Goal: Information Seeking & Learning: Learn about a topic

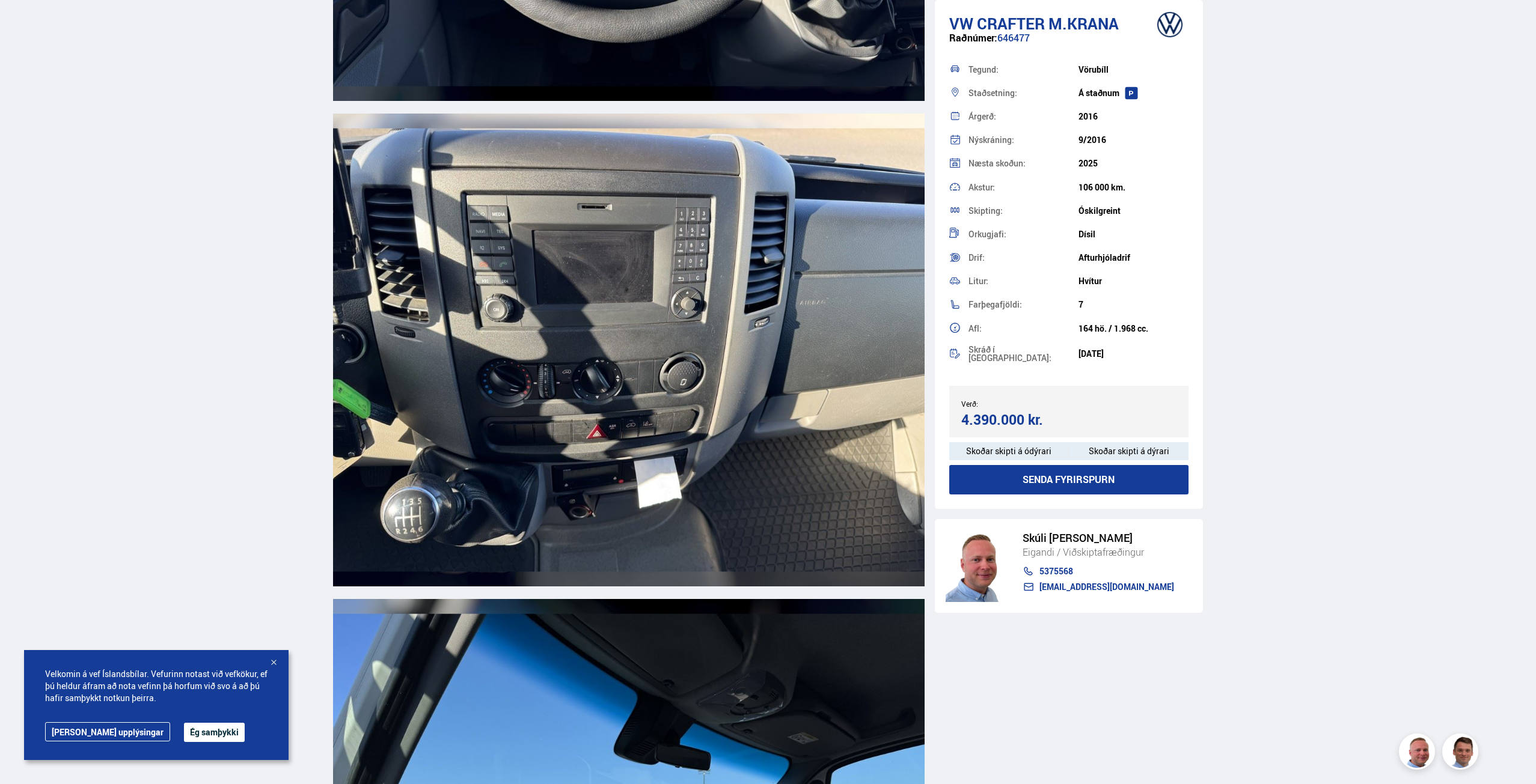
scroll to position [5770, 0]
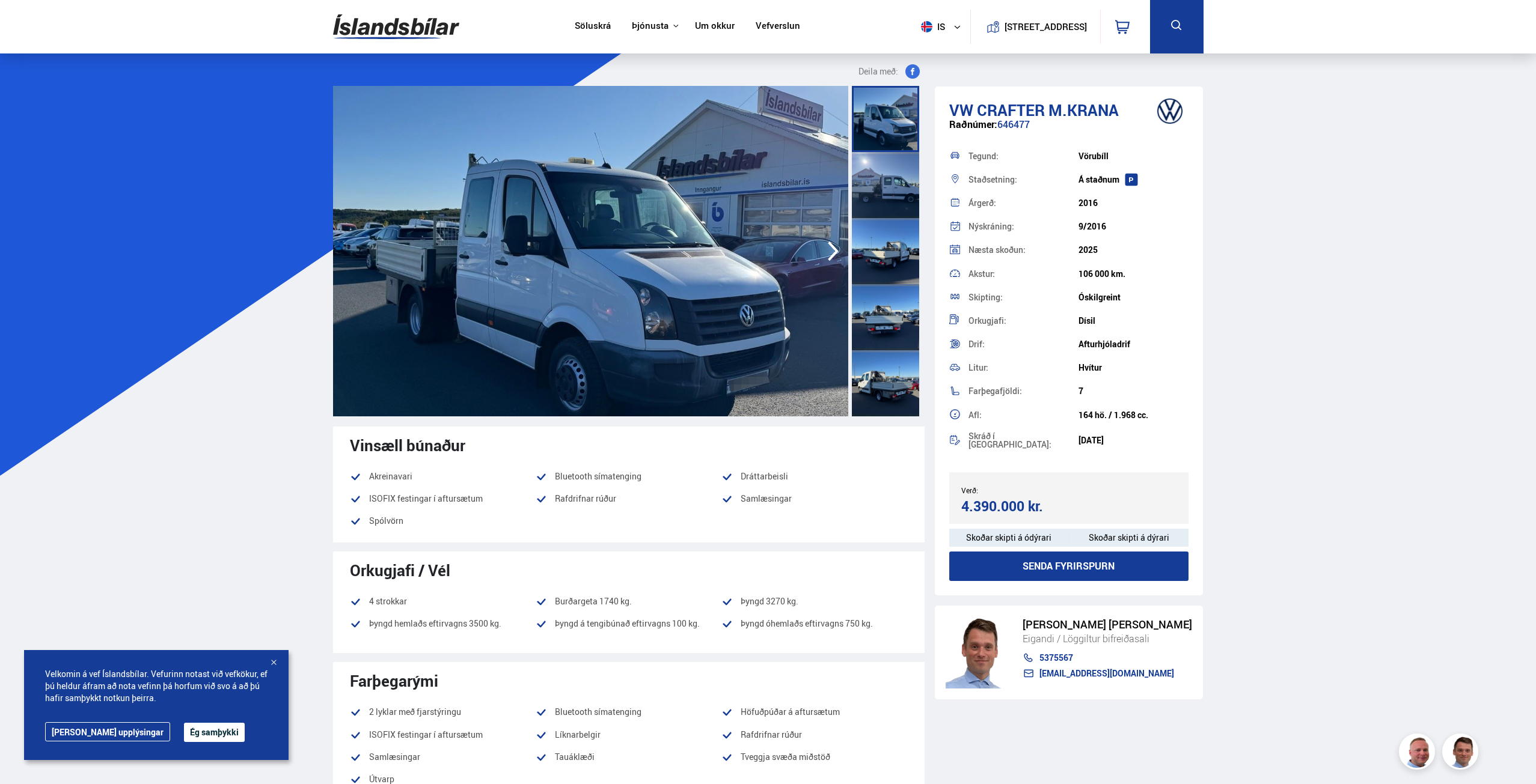
click at [584, 26] on link "Söluskrá" at bounding box center [593, 27] width 36 height 13
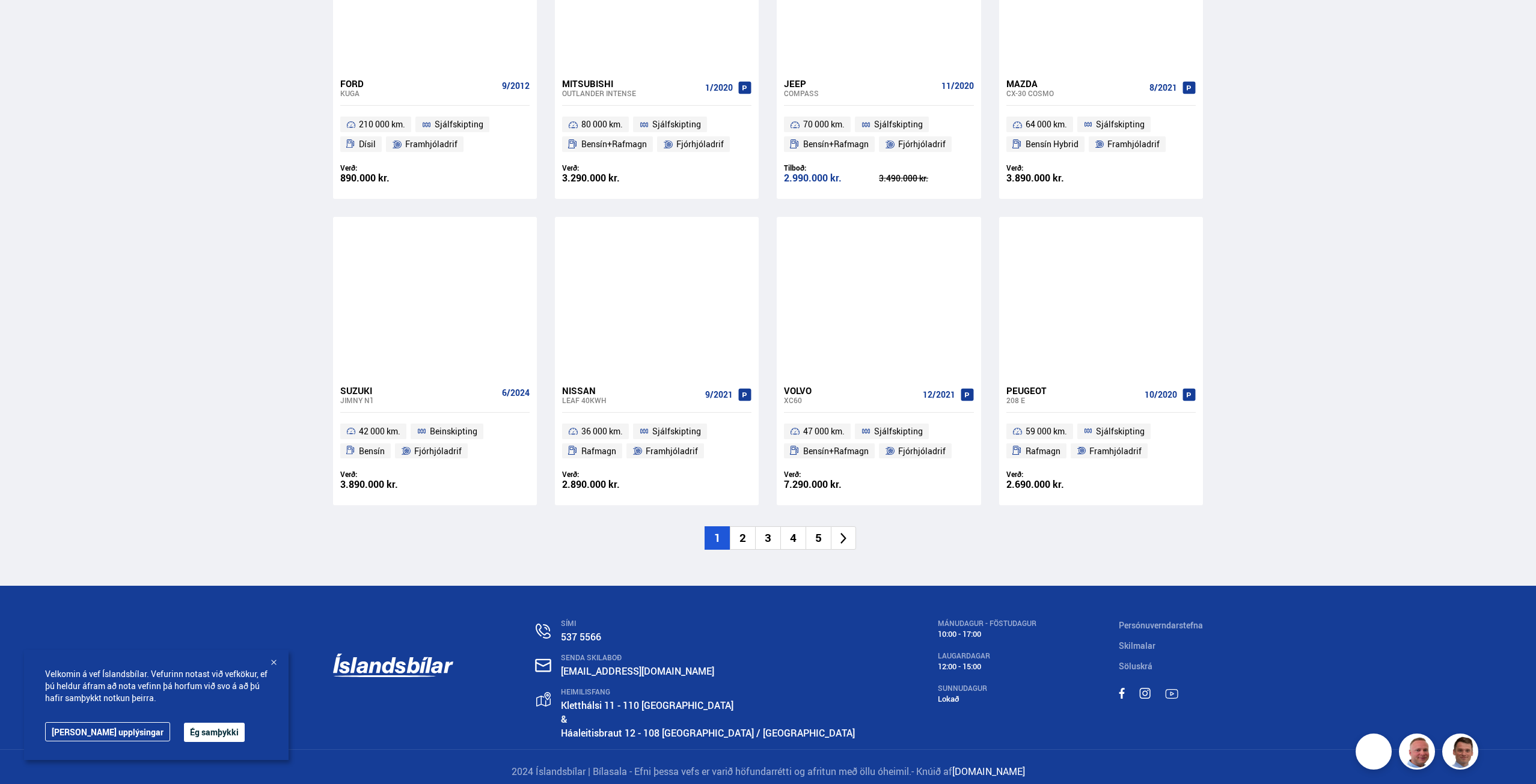
scroll to position [1611, 0]
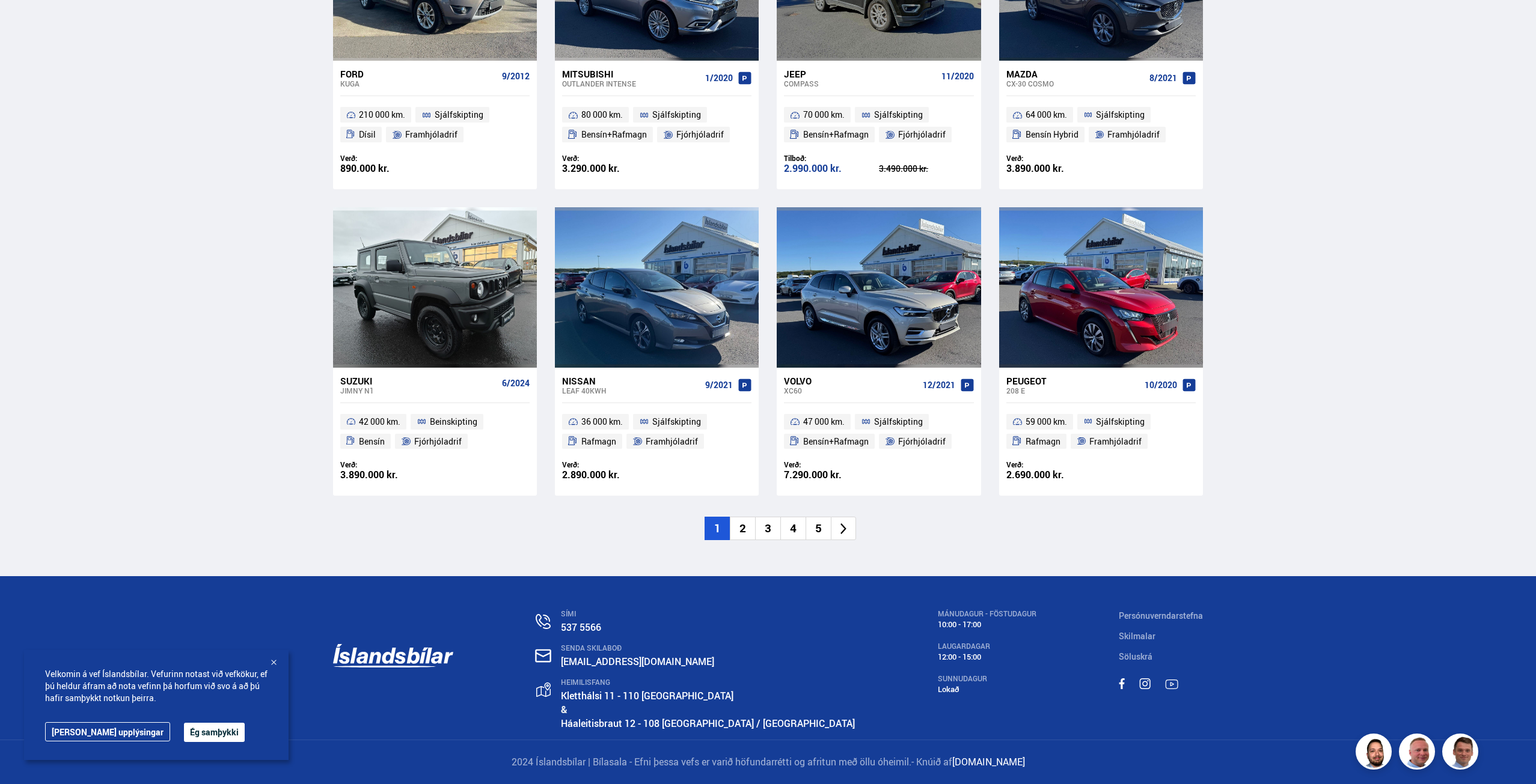
click at [745, 526] on li "2" at bounding box center [742, 528] width 25 height 24
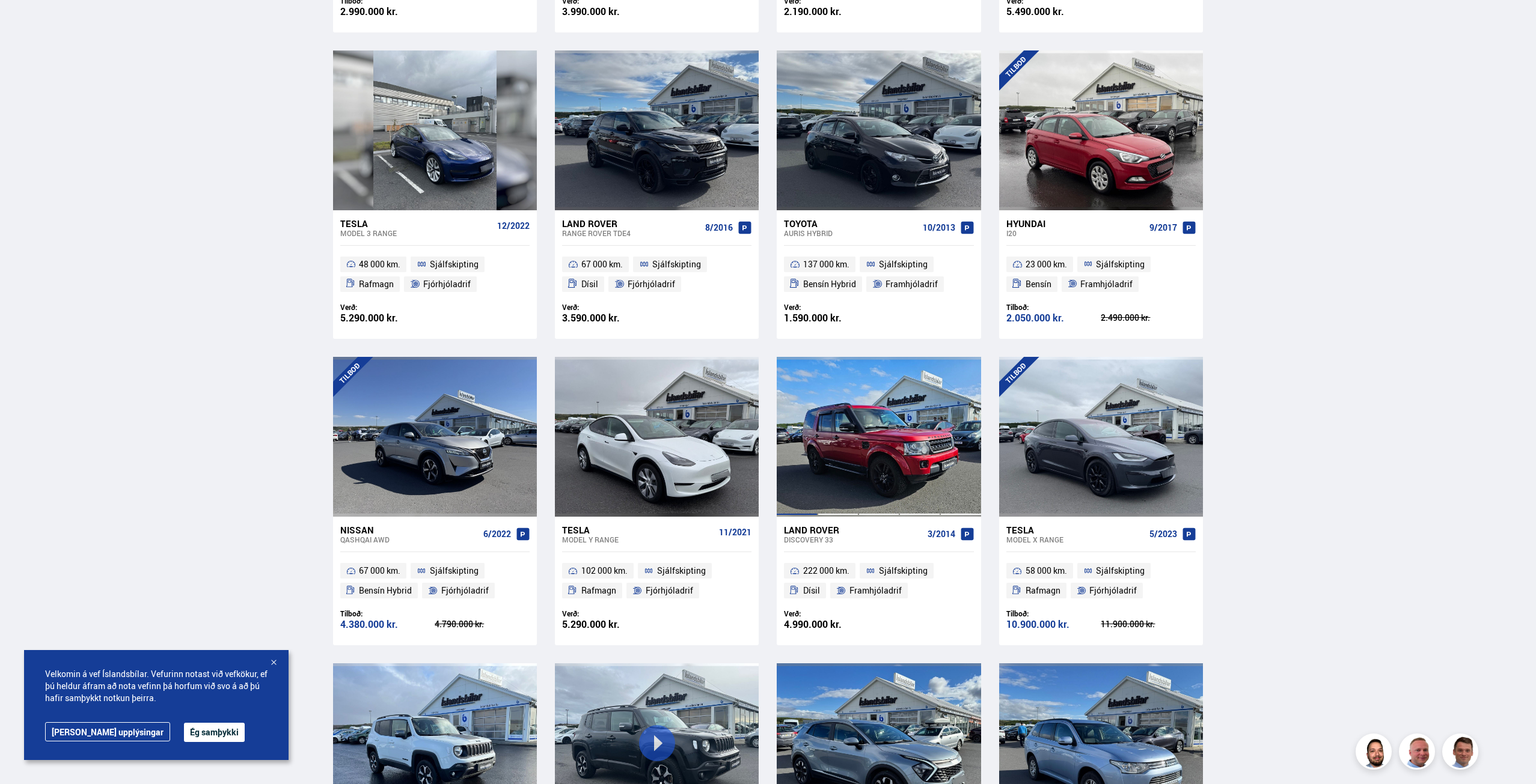
scroll to position [661, 0]
